Goal: Task Accomplishment & Management: Manage account settings

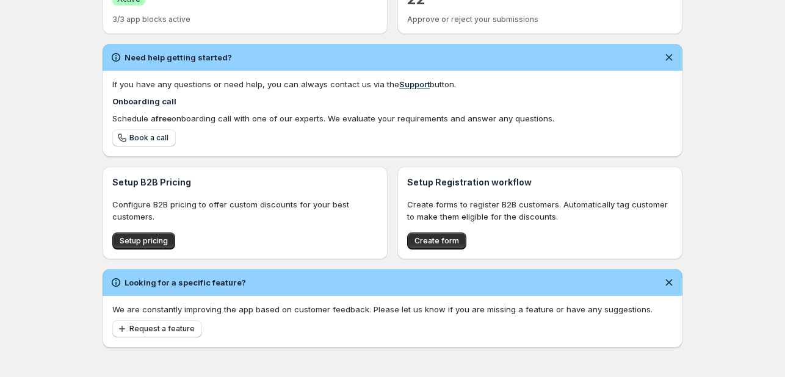
scroll to position [321, 0]
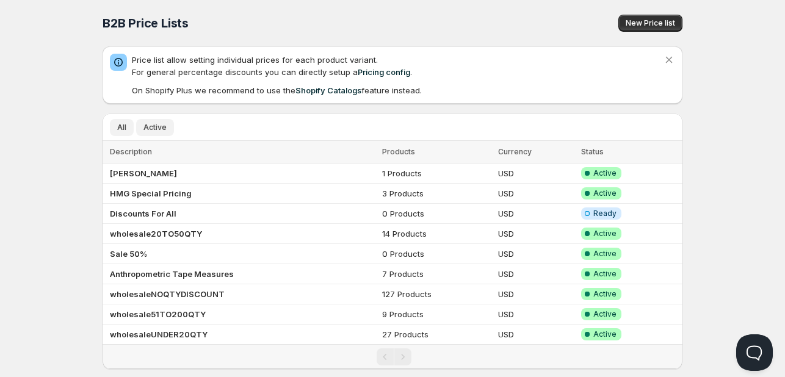
click at [156, 125] on span "Active" at bounding box center [155, 128] width 23 height 10
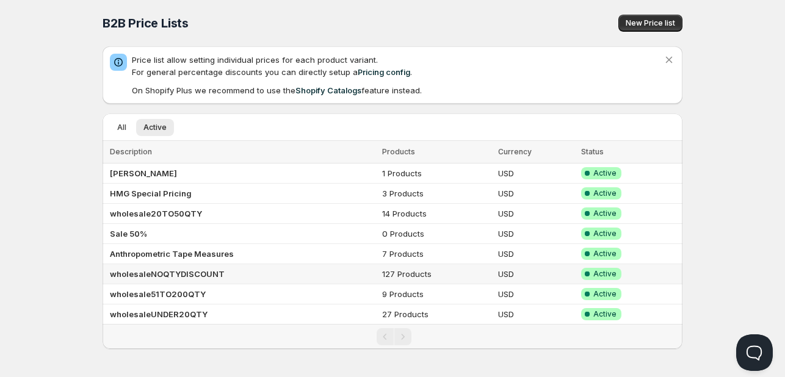
click at [220, 278] on td "wholesaleNOQTYDISCOUNT" at bounding box center [241, 274] width 276 height 20
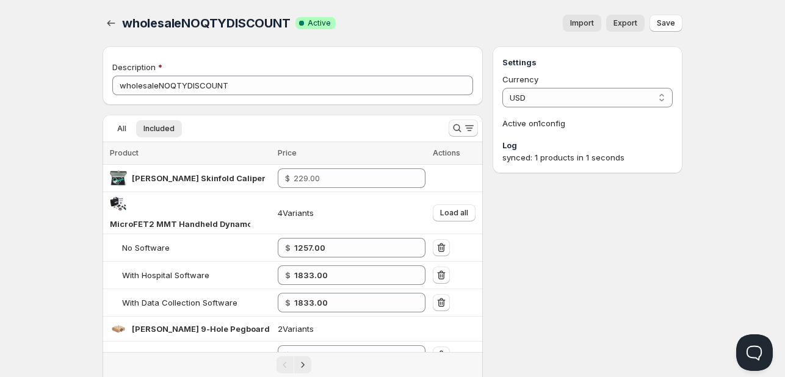
click at [464, 130] on icon "Search and filter results" at bounding box center [470, 128] width 12 height 12
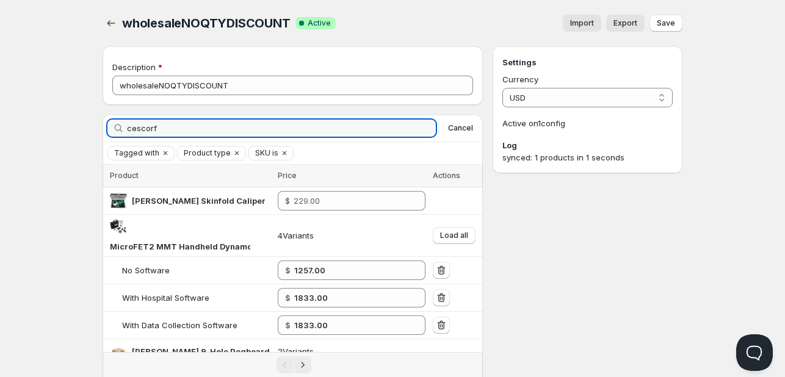
type input "cescorf"
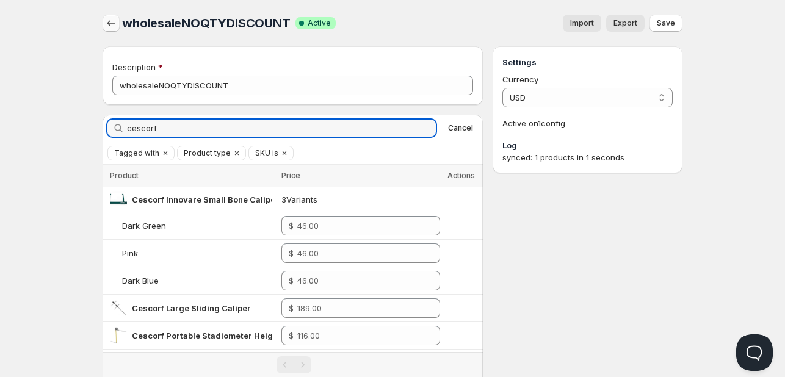
click at [105, 19] on icon "button" at bounding box center [111, 23] width 12 height 12
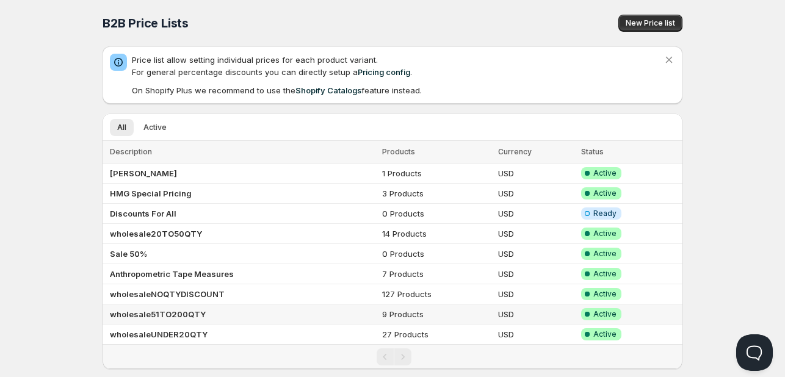
click at [195, 313] on b "wholesale51TO200QTY" at bounding box center [158, 315] width 96 height 10
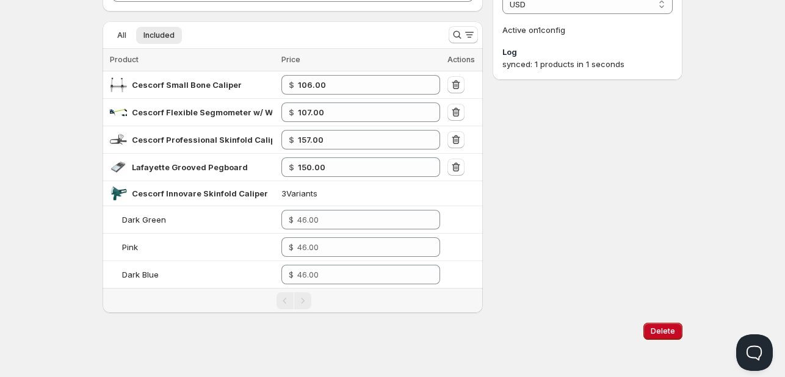
scroll to position [95, 0]
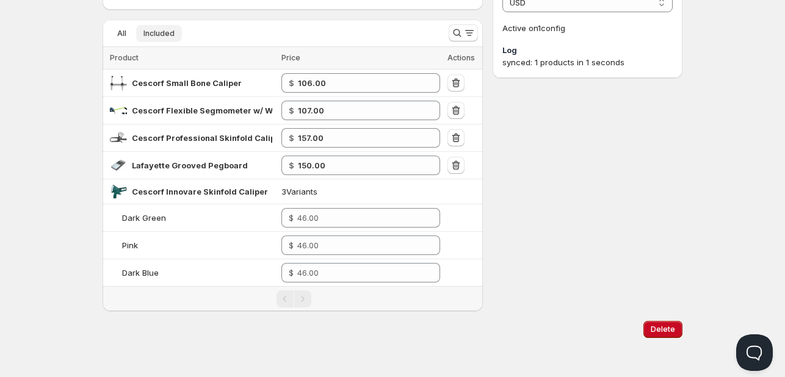
click at [153, 32] on span "Included" at bounding box center [159, 34] width 31 height 10
click at [466, 26] on button "Search and filter results" at bounding box center [463, 32] width 29 height 17
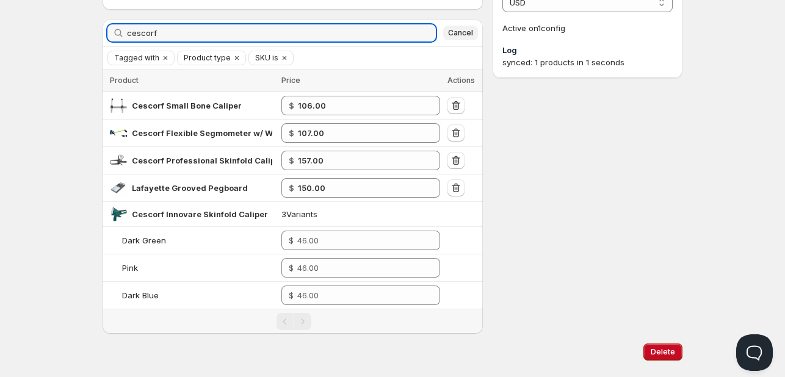
type input "cescorf"
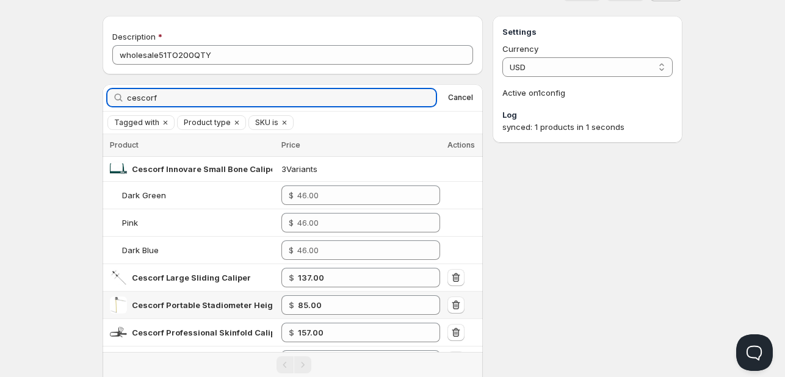
scroll to position [0, 0]
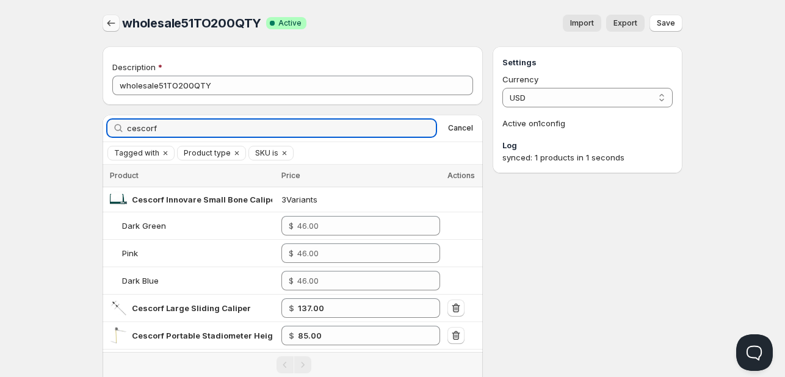
click at [115, 16] on button "button" at bounding box center [111, 23] width 17 height 17
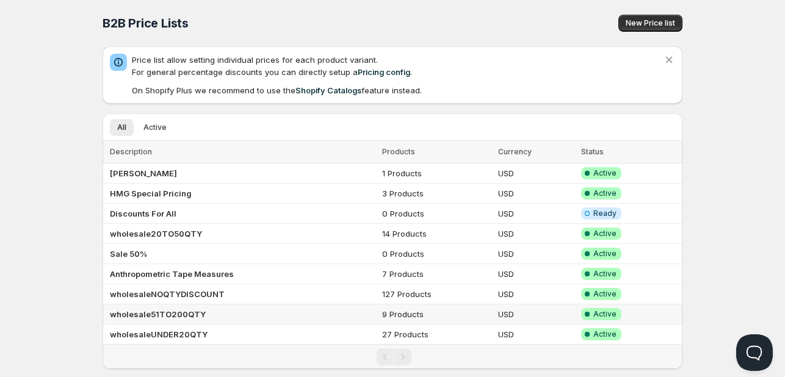
click at [191, 310] on b "wholesale51TO200QTY" at bounding box center [158, 315] width 96 height 10
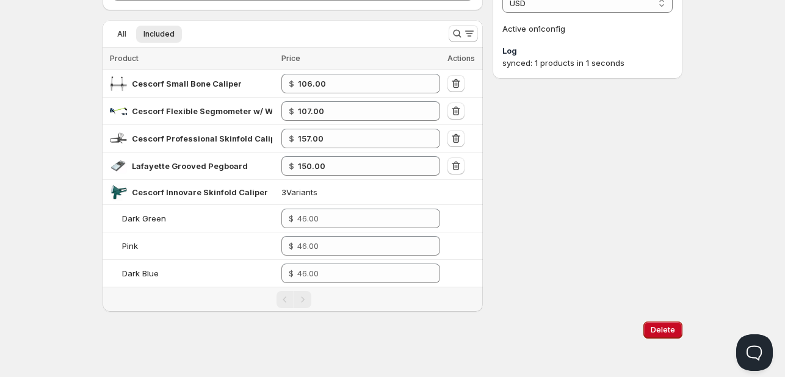
scroll to position [95, 0]
click at [468, 26] on button "Search and filter results" at bounding box center [463, 32] width 29 height 17
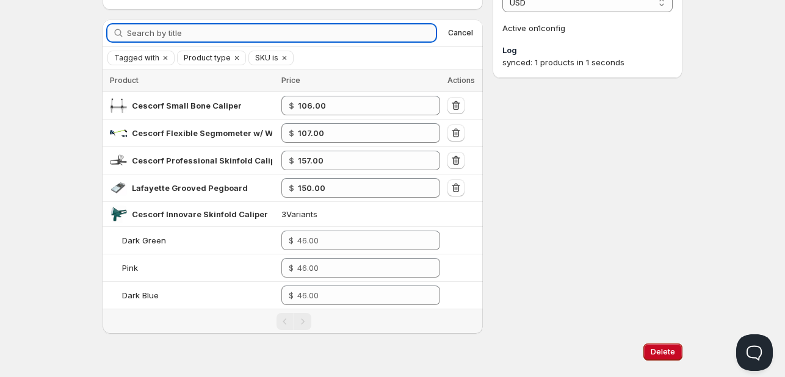
click at [234, 32] on input "Search by title" at bounding box center [281, 32] width 309 height 17
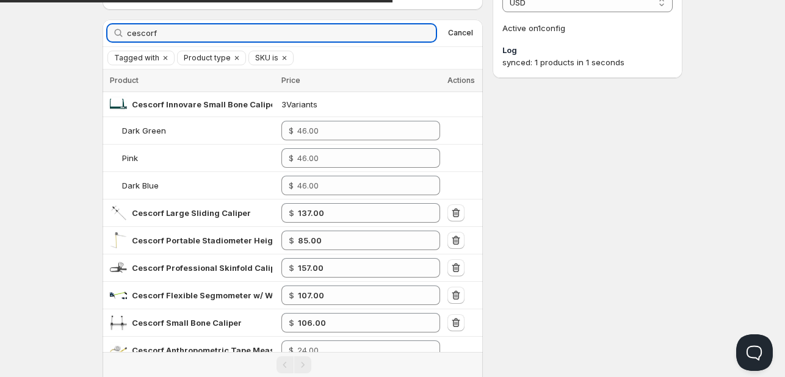
type input "cescorf"
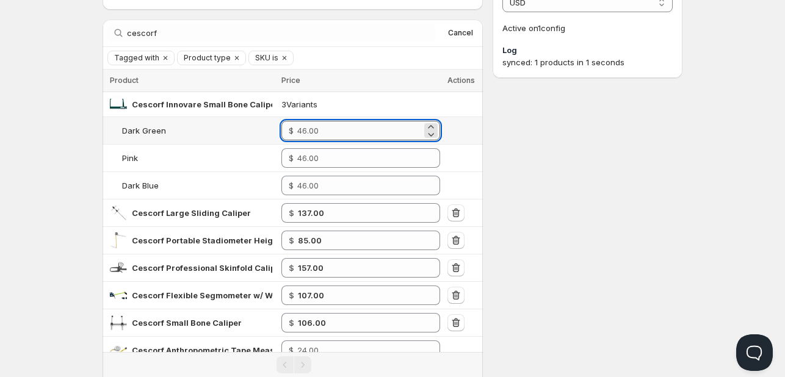
click at [340, 135] on input "number" at bounding box center [359, 131] width 125 height 20
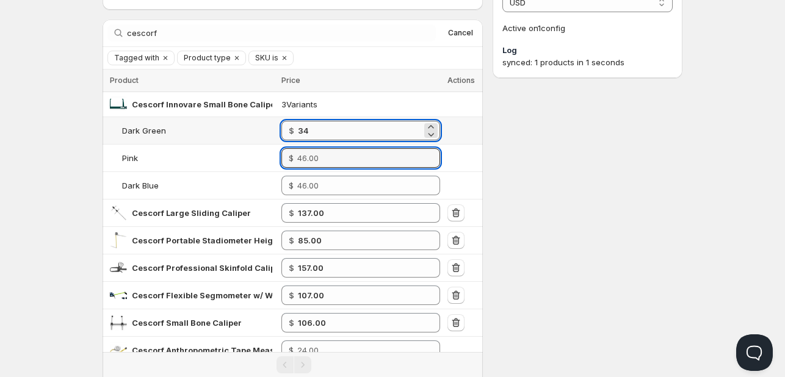
type input "34.00"
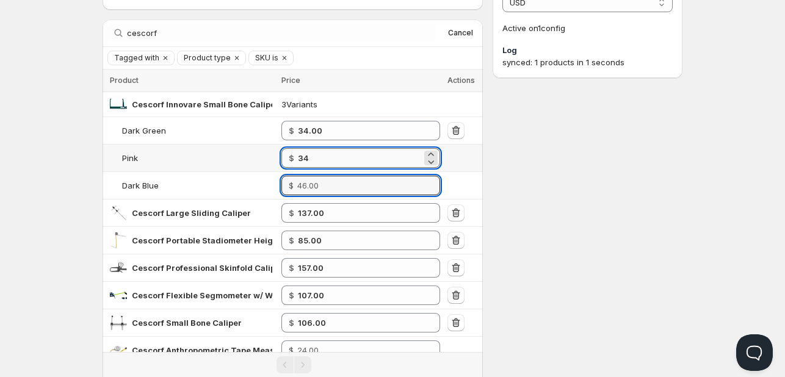
type input "34.00"
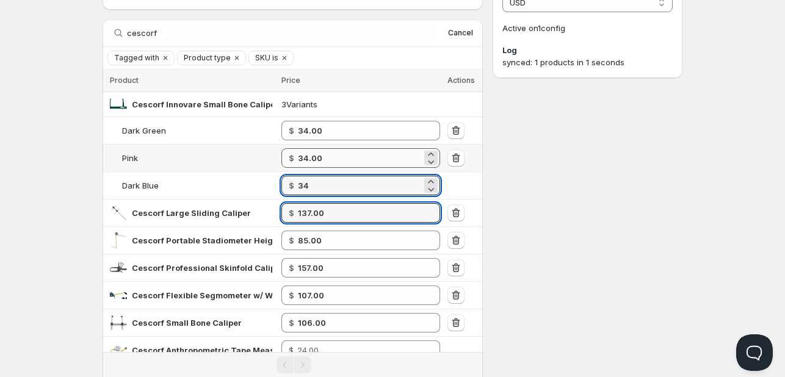
type input "34.00"
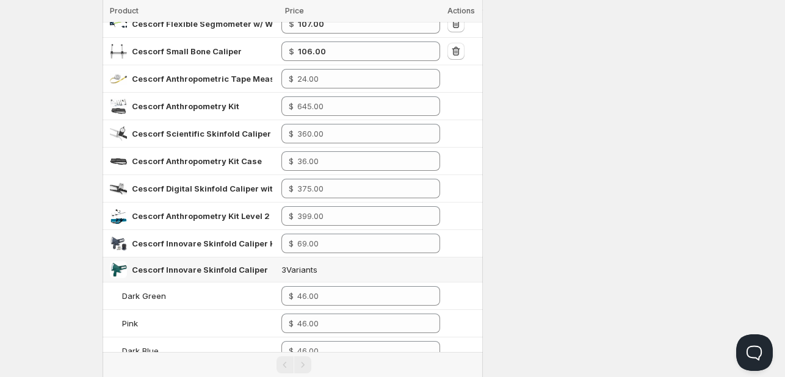
scroll to position [523, 0]
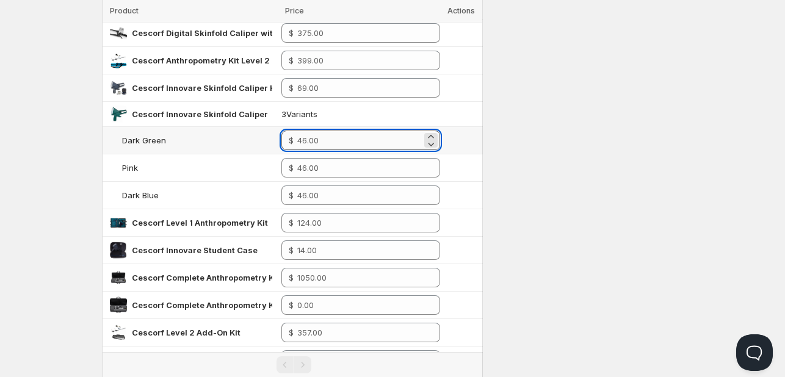
click at [338, 140] on input "number" at bounding box center [359, 141] width 125 height 20
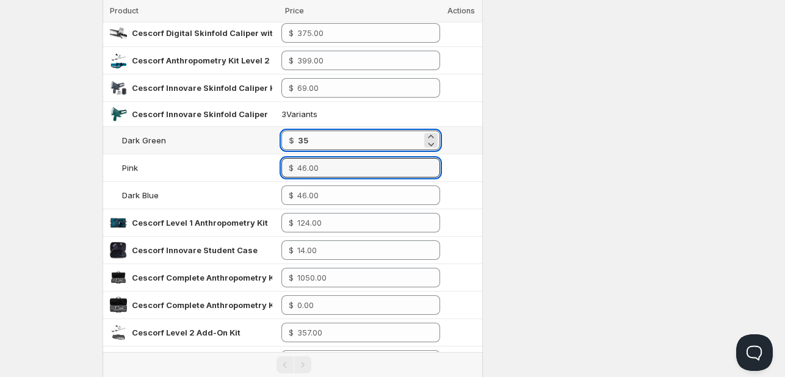
type input "35.00"
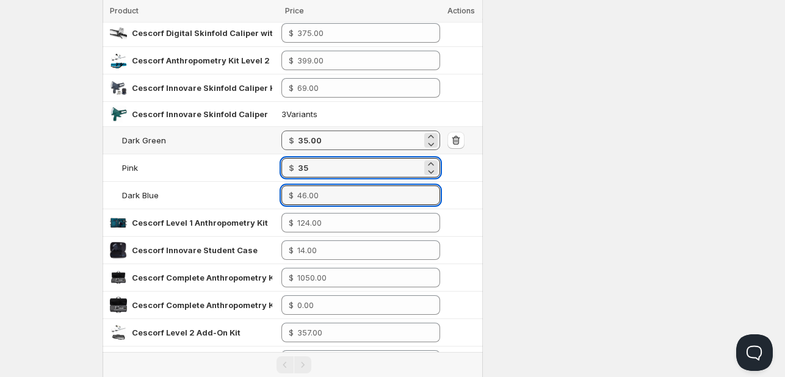
type input "35.00"
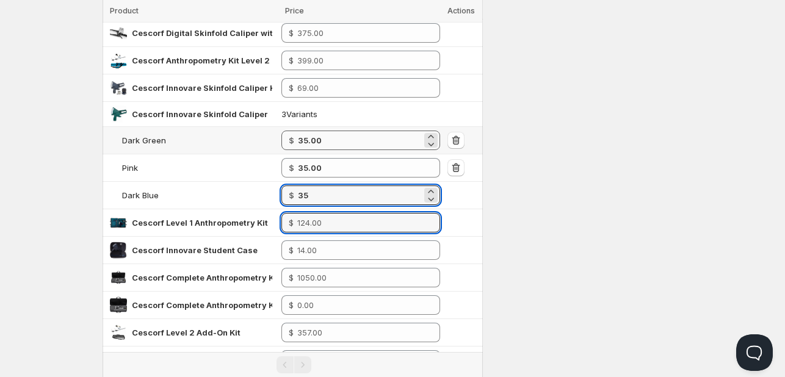
type input "35.00"
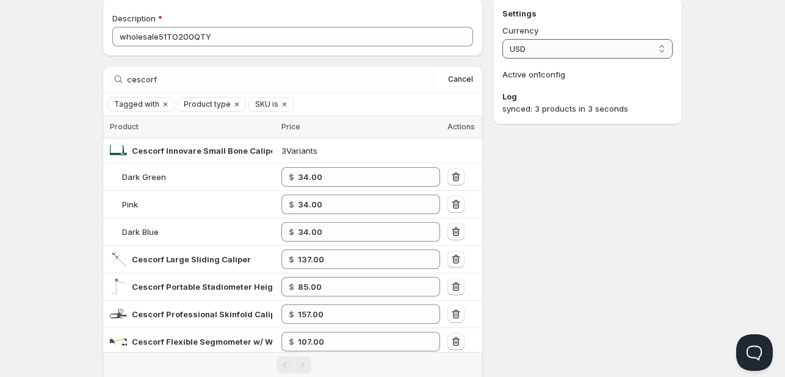
scroll to position [0, 0]
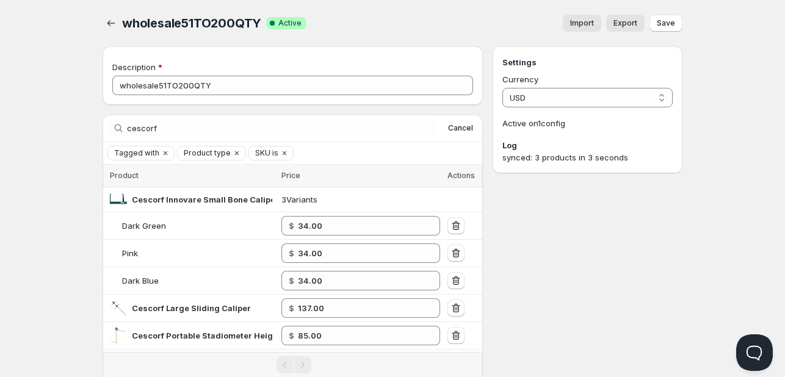
click at [667, 24] on span "Save" at bounding box center [666, 23] width 18 height 10
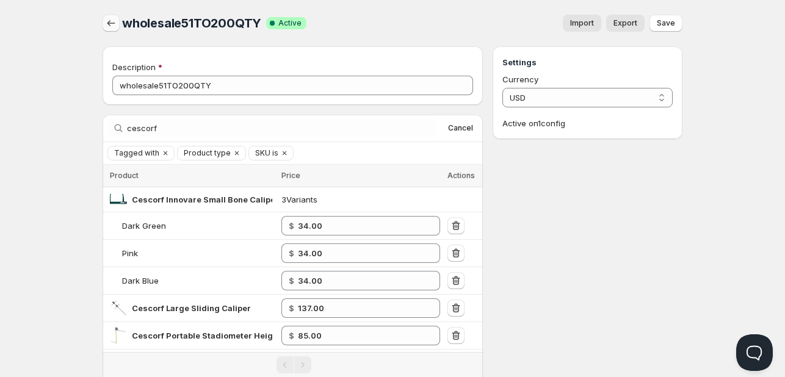
click at [110, 23] on icon "button" at bounding box center [111, 23] width 12 height 12
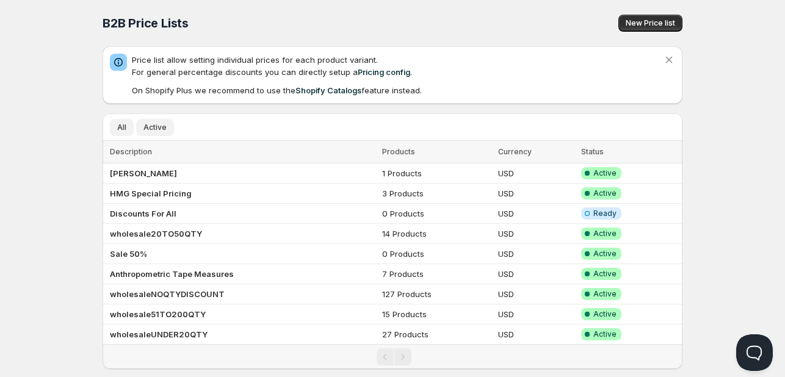
click at [156, 124] on span "Active" at bounding box center [155, 128] width 23 height 10
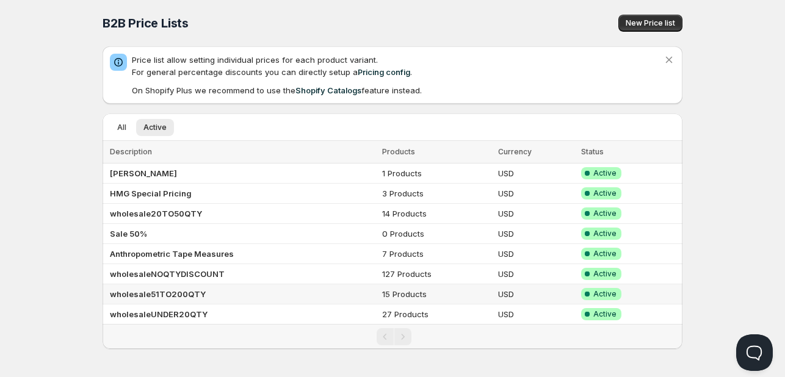
click at [192, 294] on b "wholesale51TO200QTY" at bounding box center [158, 294] width 96 height 10
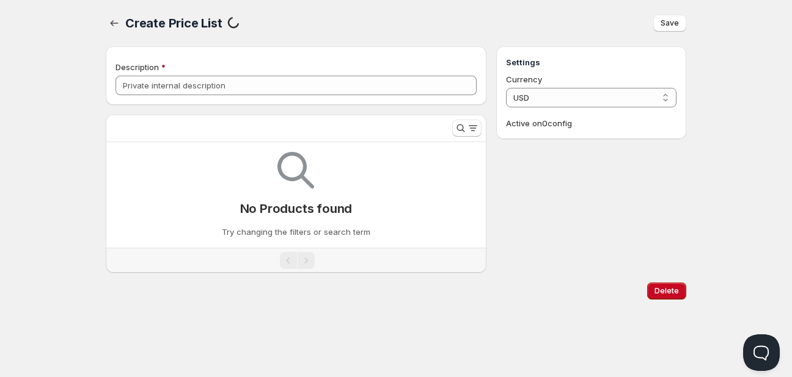
type input "wholesale51TO200QTY"
